Goal: Task Accomplishment & Management: Manage account settings

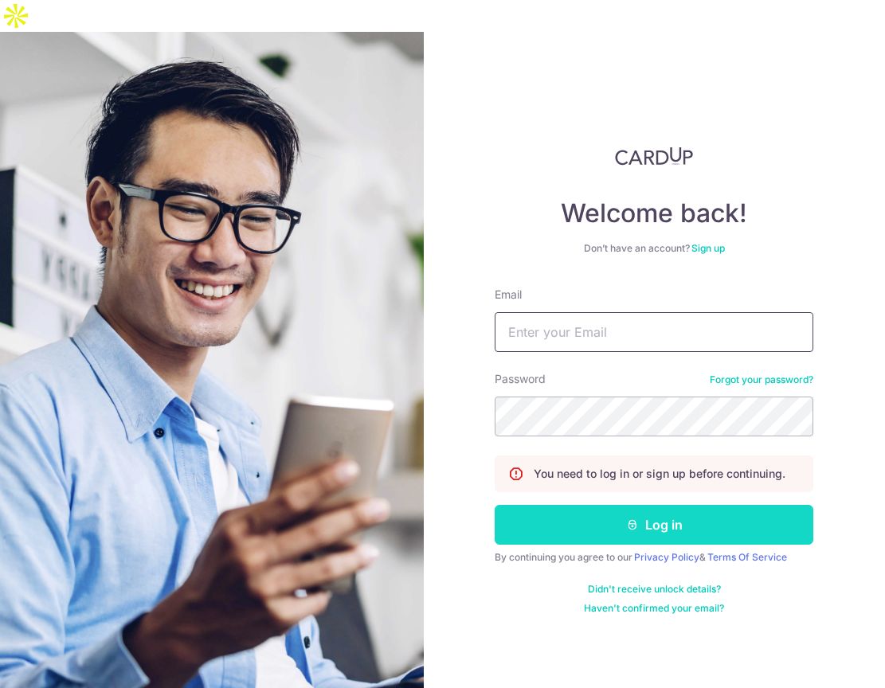
type input "[EMAIL_ADDRESS][DOMAIN_NAME]"
click at [642, 505] on button "Log in" at bounding box center [653, 525] width 318 height 40
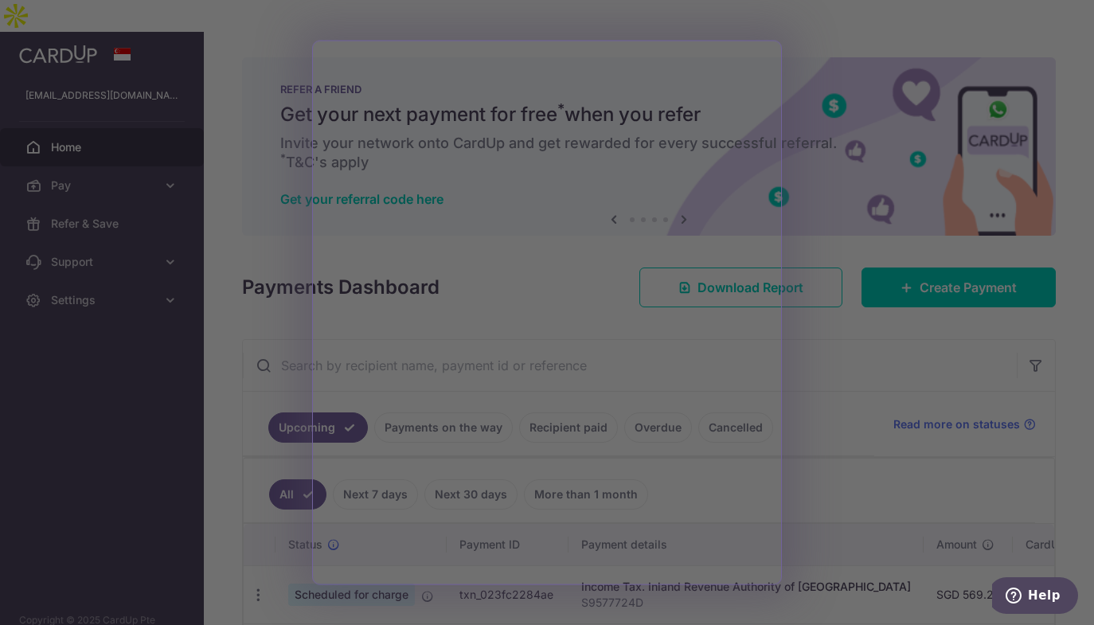
click at [802, 211] on div at bounding box center [552, 315] width 1105 height 631
